Goal: Transaction & Acquisition: Purchase product/service

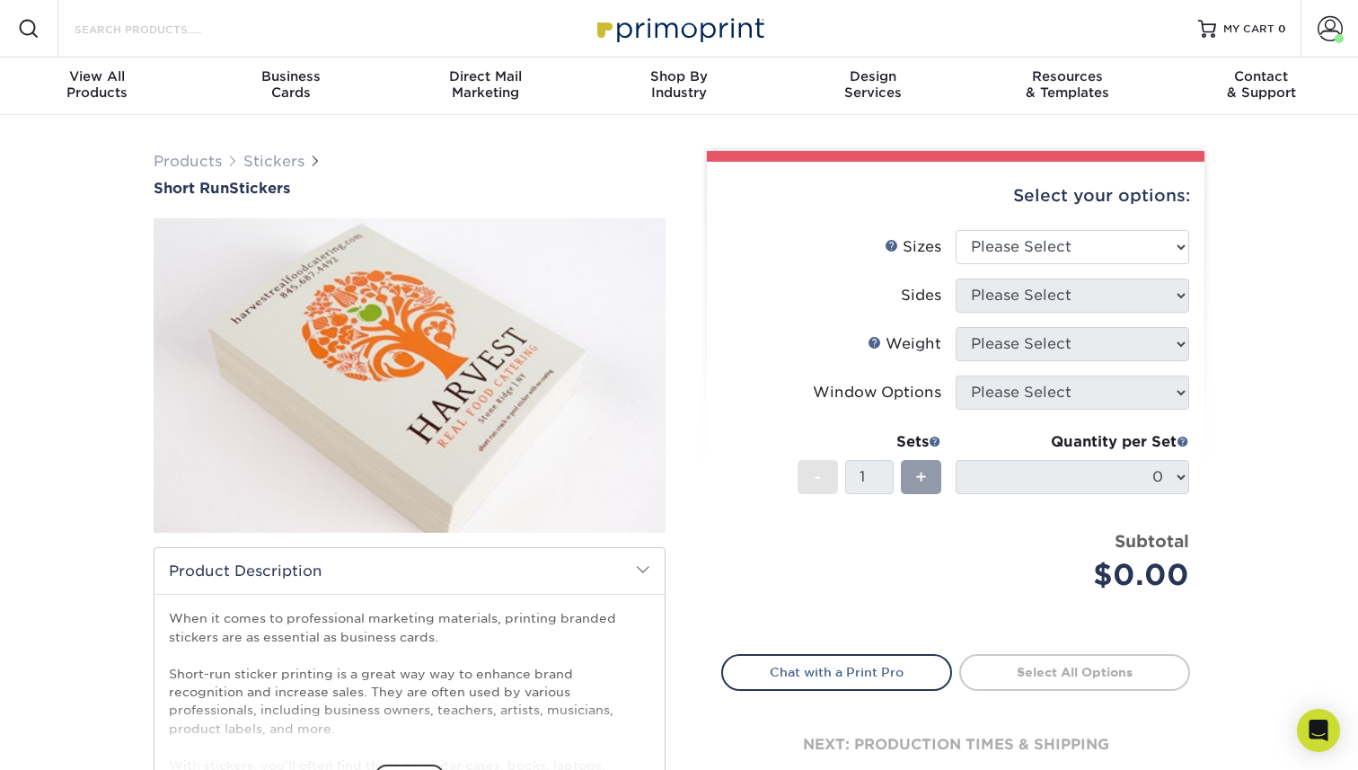
click at [187, 31] on input "Search Products" at bounding box center [160, 29] width 175 height 22
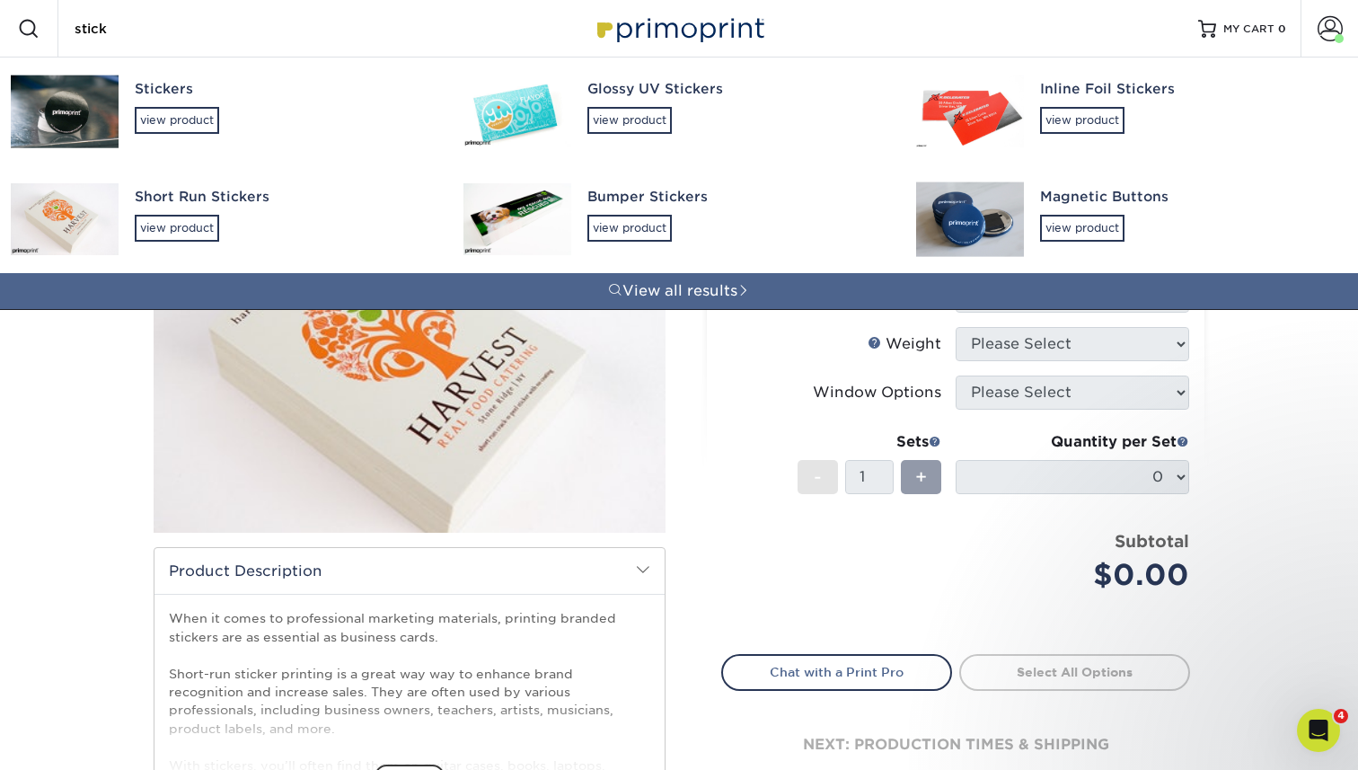
type input "stick"
click at [48, 112] on img at bounding box center [65, 111] width 108 height 73
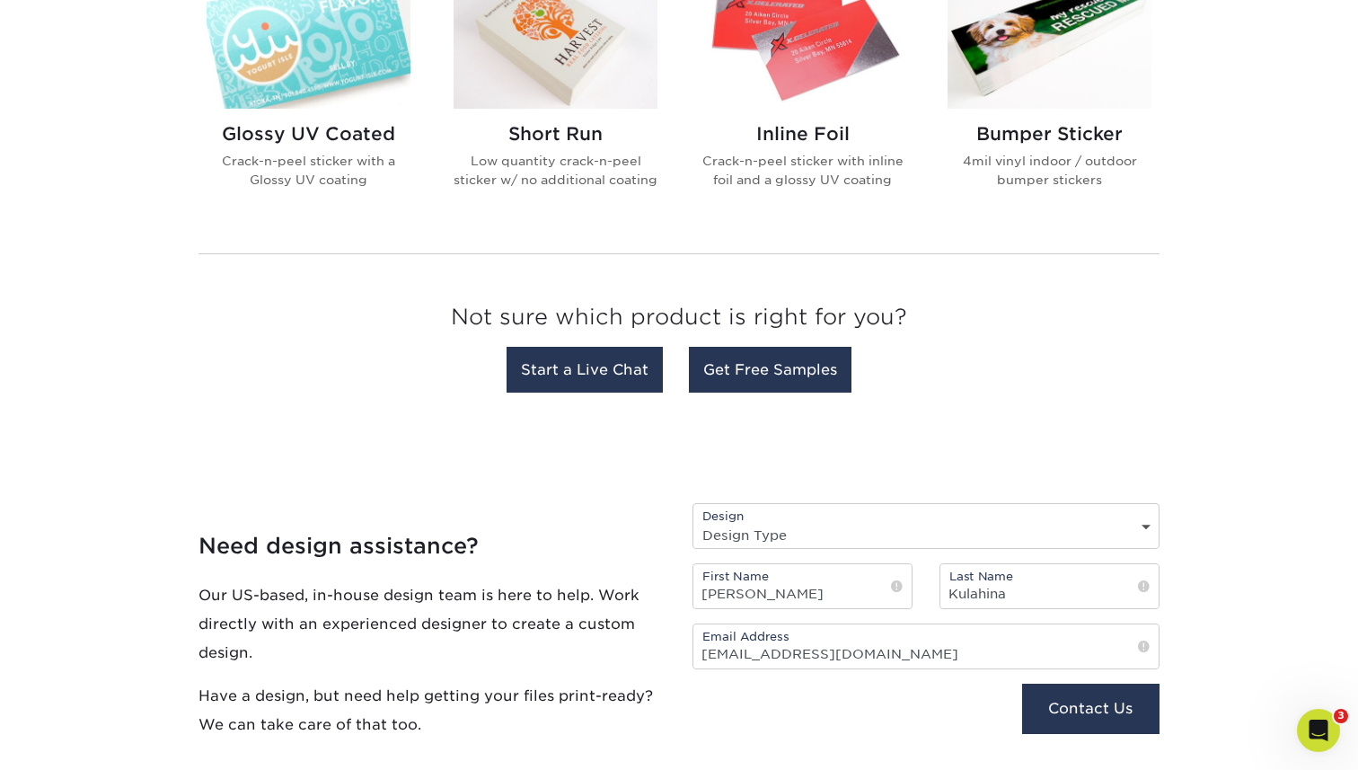
scroll to position [831, 0]
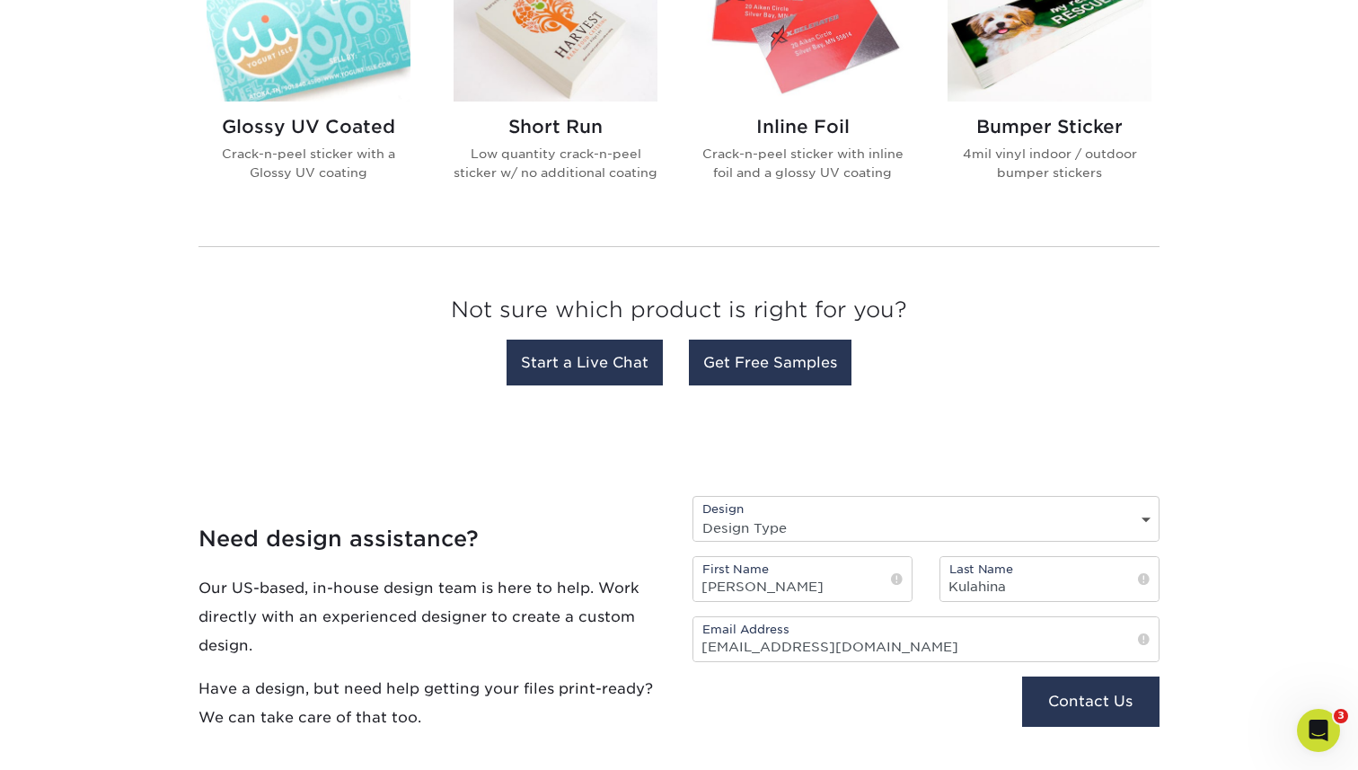
click at [601, 95] on img at bounding box center [555, 30] width 204 height 141
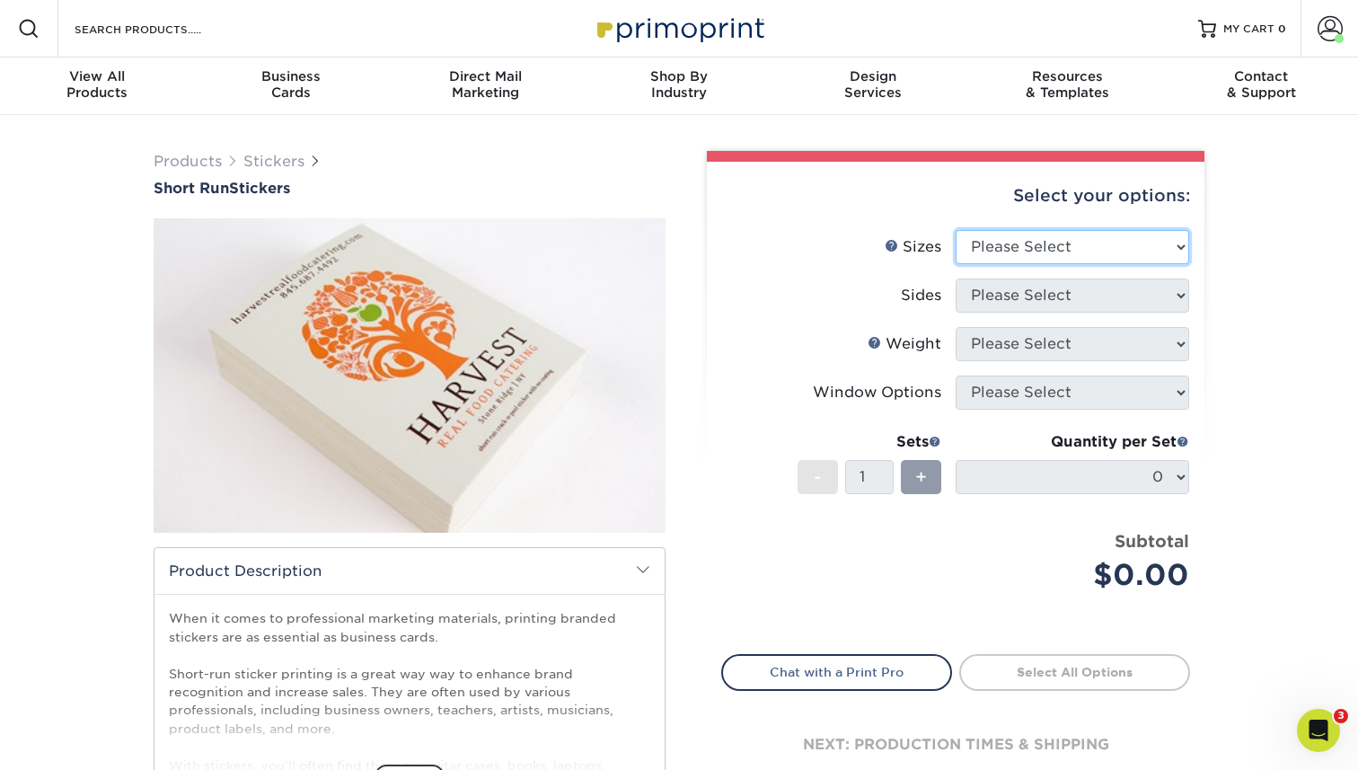
click at [1025, 242] on select "Please Select 1.5" x 3.5" 1.75" x 3.5" 2" x 2" 2" x 3" 2" x 3.5" 2" x 4" 2" x 8…" at bounding box center [1071, 247] width 233 height 34
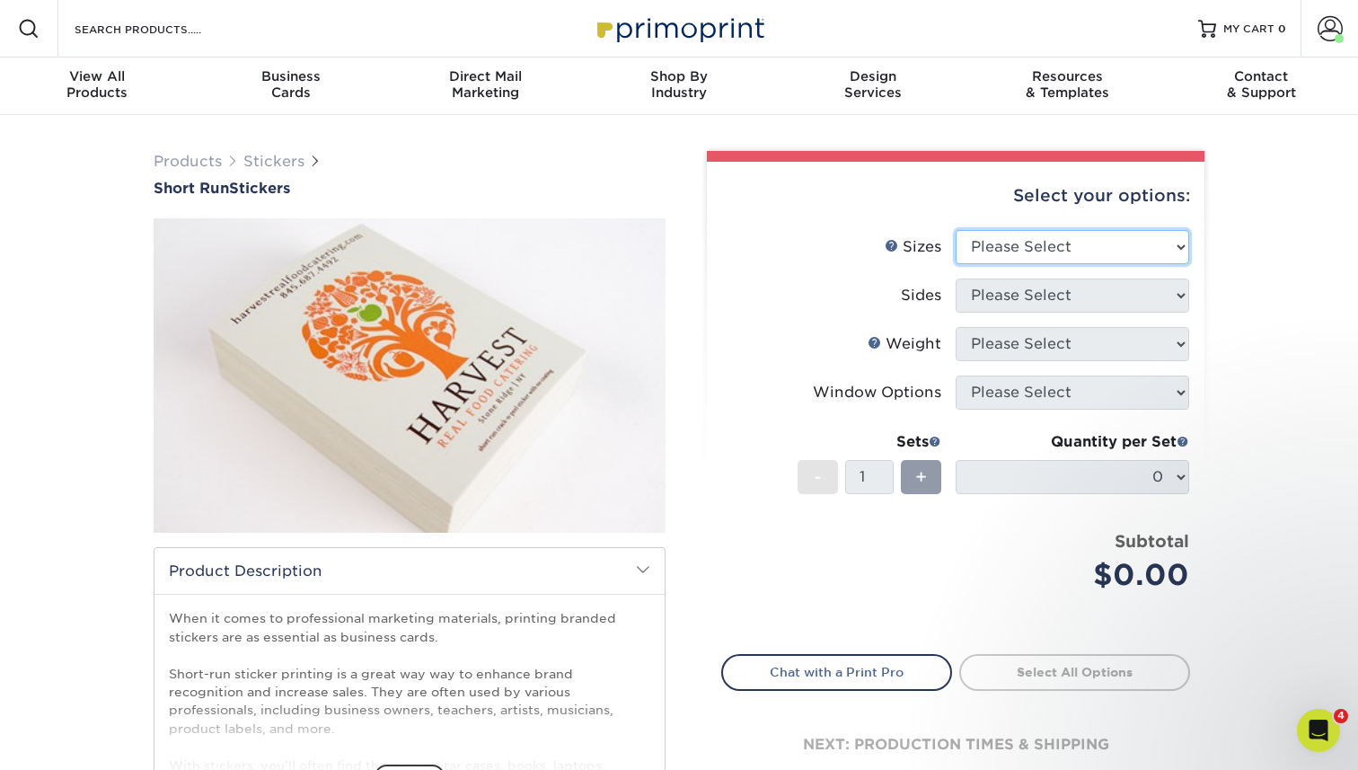
select select "2.00x3.00"
click at [955, 230] on select "Please Select 1.5" x 3.5" 1.75" x 3.5" 2" x 2" 2" x 3" 2" x 3.5" 2" x 4" 2" x 8…" at bounding box center [1071, 247] width 233 height 34
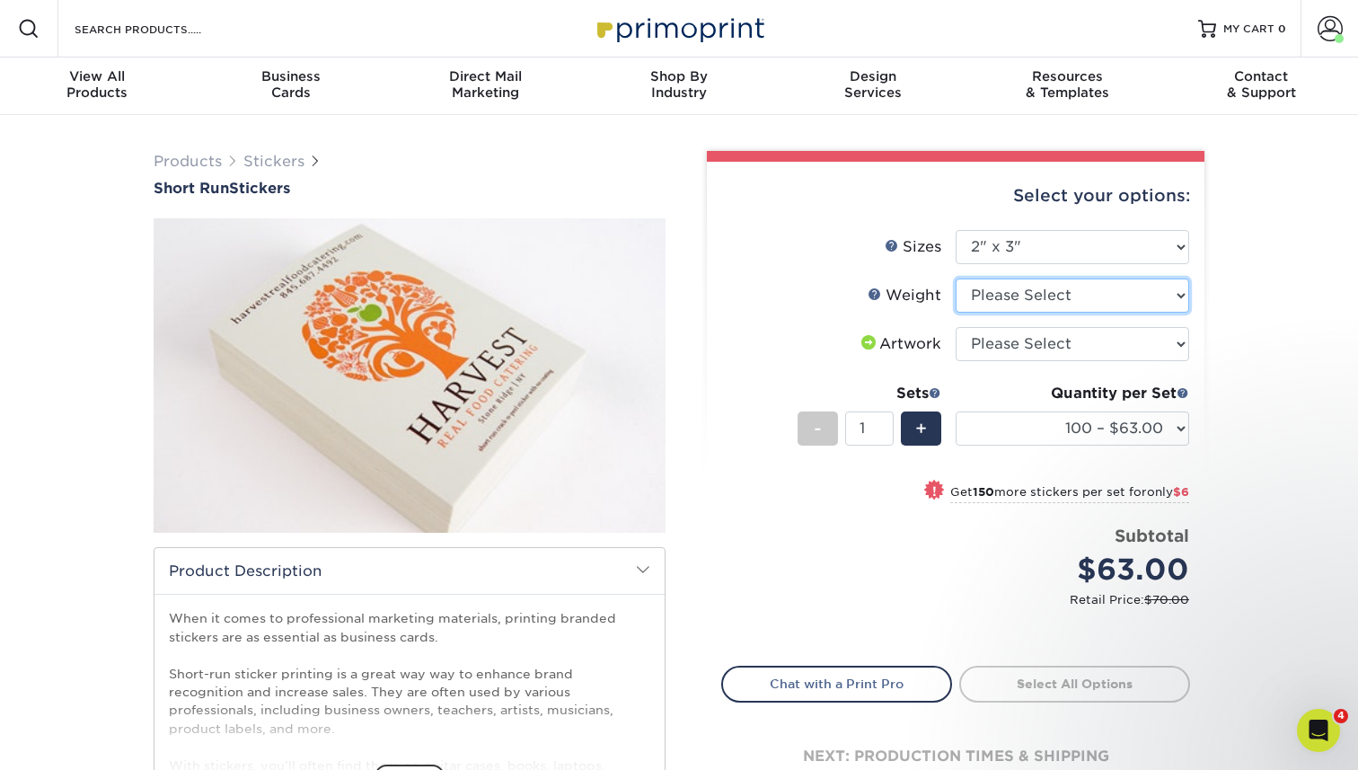
click at [1020, 300] on select "Please Select Crack and Peel" at bounding box center [1071, 295] width 233 height 34
select select "Crack and Peel"
click at [955, 278] on select "Please Select Crack and Peel" at bounding box center [1071, 295] width 233 height 34
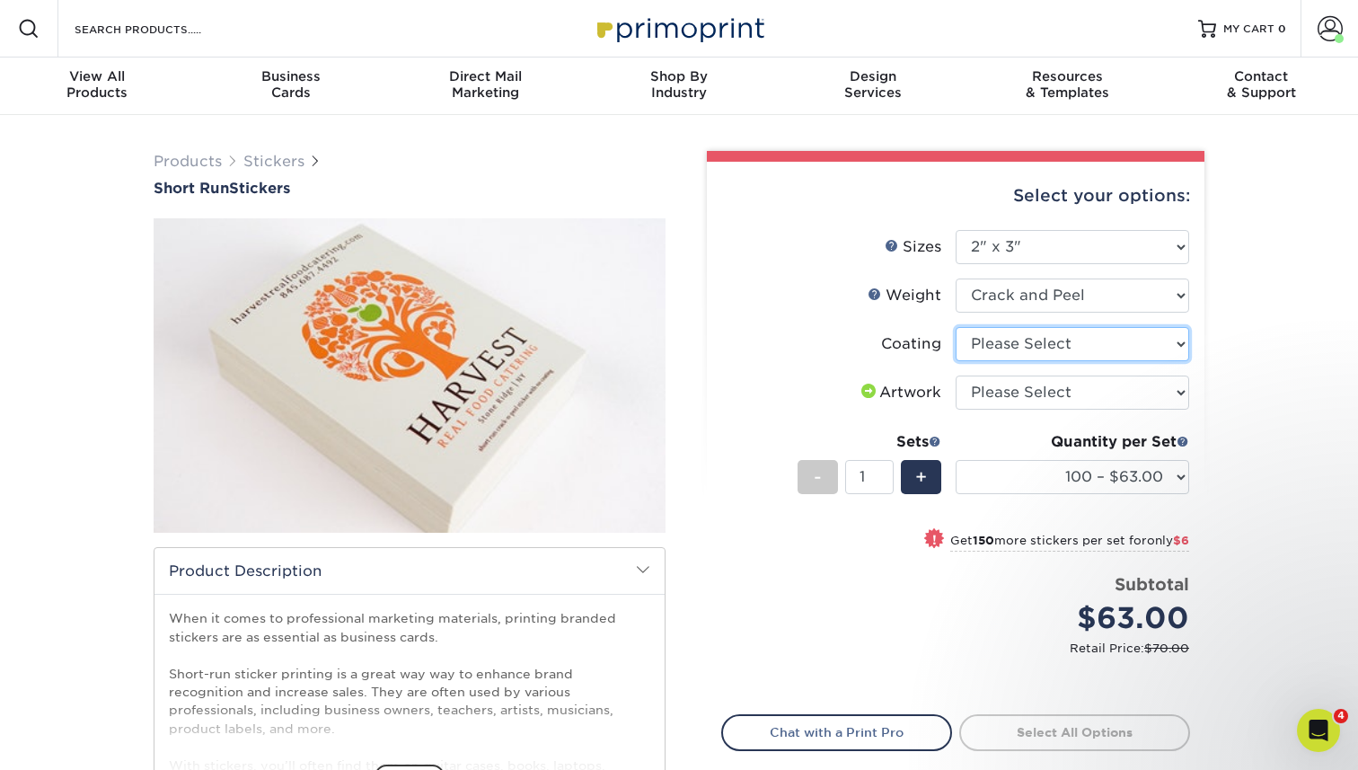
click at [1027, 343] on select at bounding box center [1071, 344] width 233 height 34
select select "3e7618de-abca-4bda-9f97-8b9129e913d8"
click at [955, 327] on select at bounding box center [1071, 344] width 233 height 34
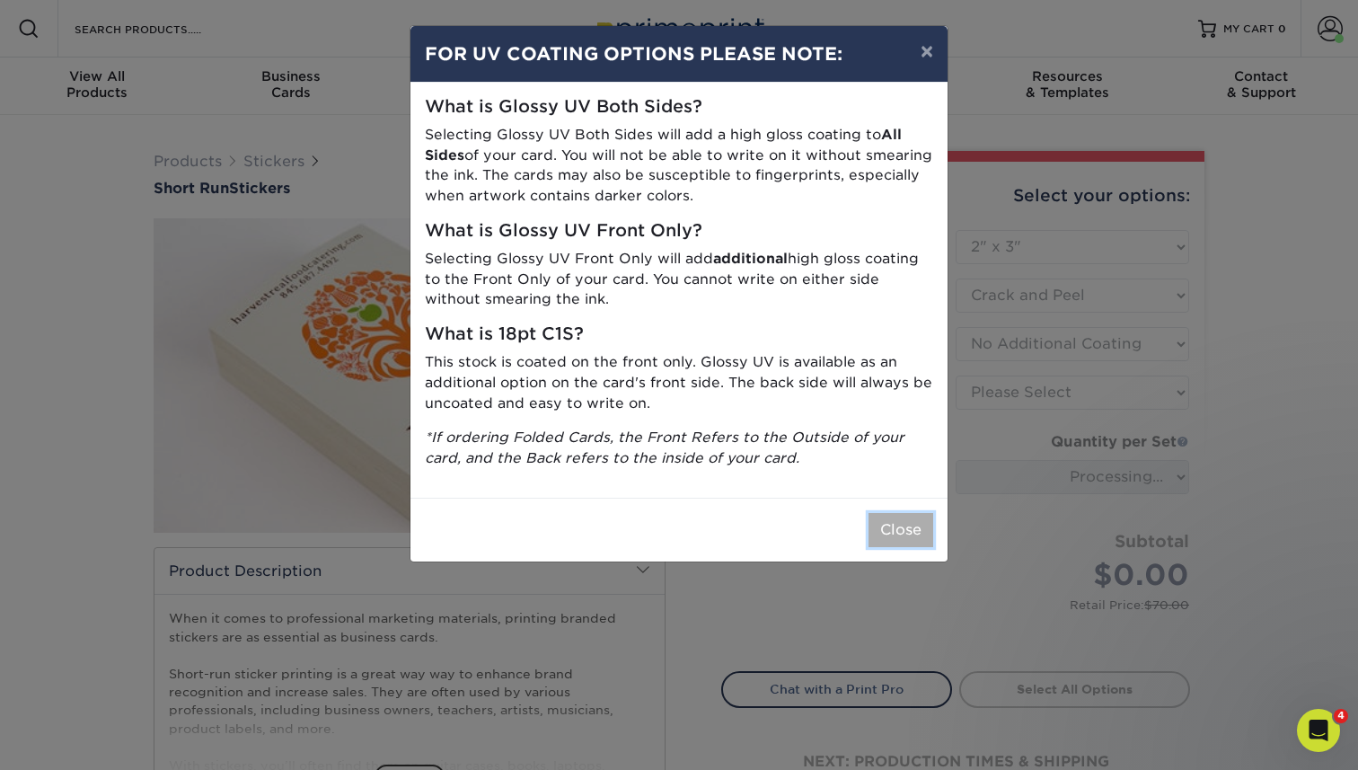
click at [908, 524] on button "Close" at bounding box center [900, 530] width 65 height 34
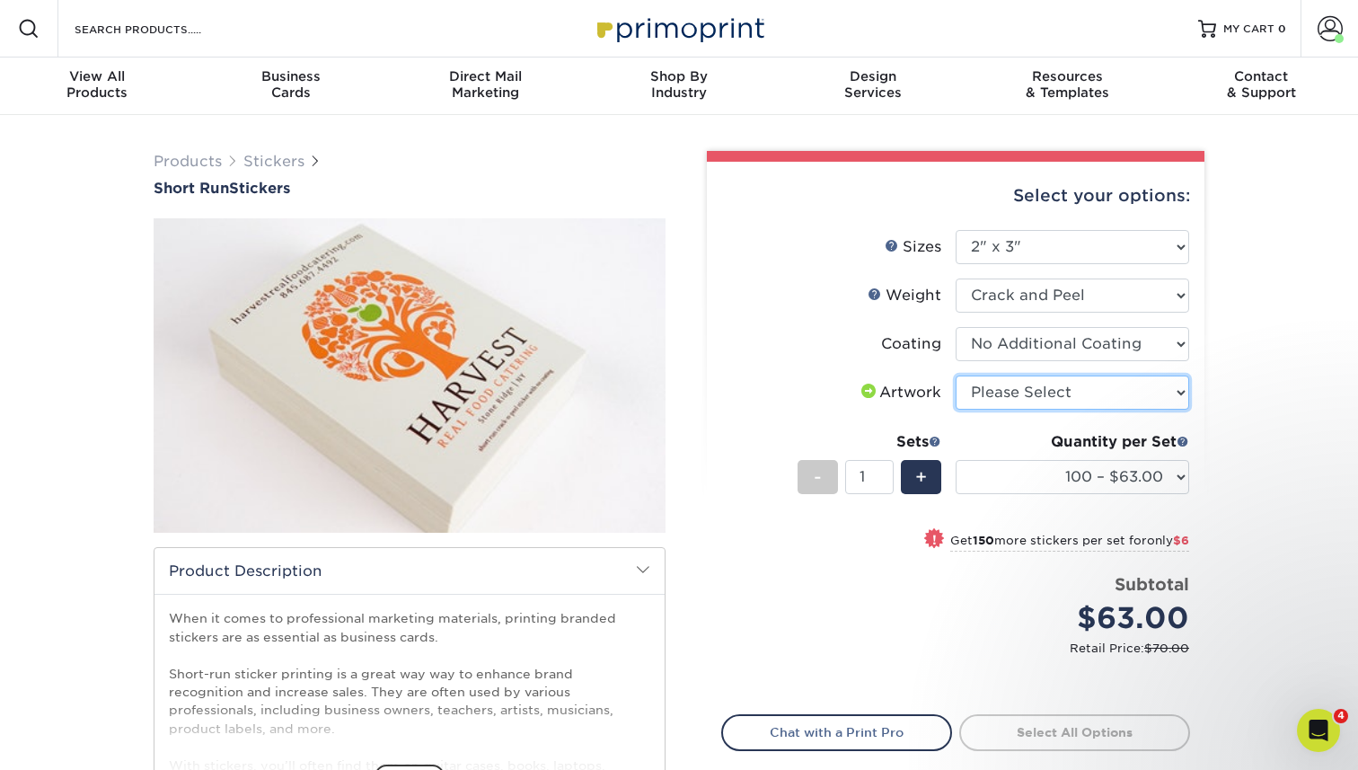
click at [1016, 393] on select "Please Select I will upload files I need a design - $50" at bounding box center [1071, 392] width 233 height 34
select select "upload"
click at [955, 375] on select "Please Select I will upload files I need a design - $50" at bounding box center [1071, 392] width 233 height 34
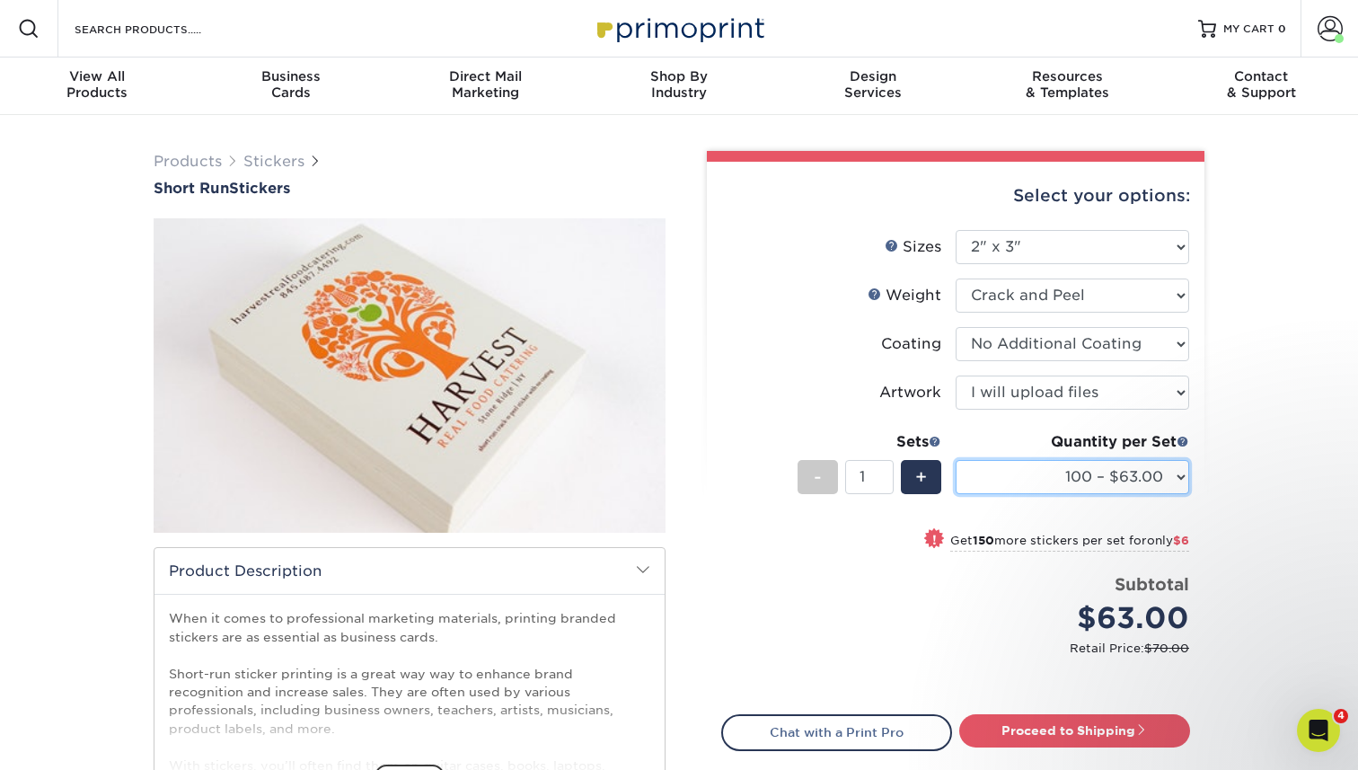
click at [1051, 470] on select "100 – $63.00 250 – $69.00 500 – $75.00" at bounding box center [1071, 477] width 233 height 34
select select "250 – $69.00"
click at [955, 460] on select "100 – $63.00 250 – $69.00 500 – $75.00" at bounding box center [1071, 477] width 233 height 34
